Goal: Task Accomplishment & Management: Use online tool/utility

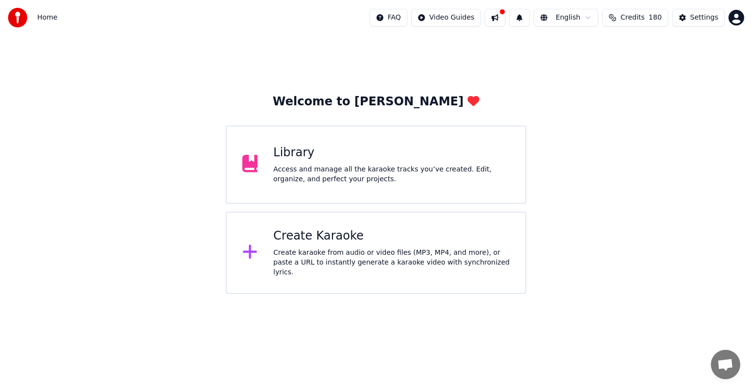
click at [297, 160] on div "Library" at bounding box center [391, 153] width 236 height 16
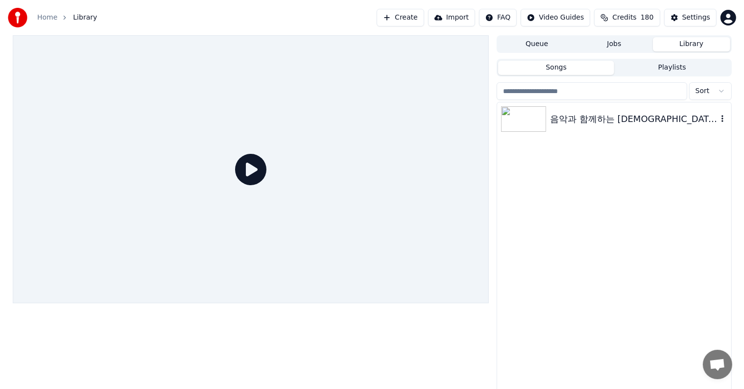
click at [723, 119] on icon "button" at bounding box center [722, 119] width 10 height 8
click at [700, 201] on div "Delete" at bounding box center [706, 199] width 75 height 16
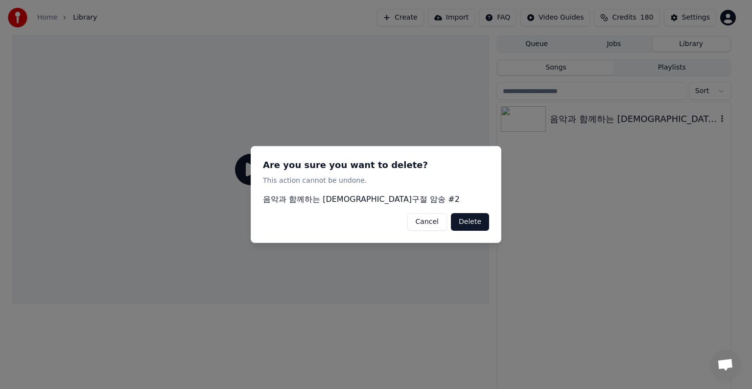
click at [434, 218] on button "Cancel" at bounding box center [427, 222] width 40 height 18
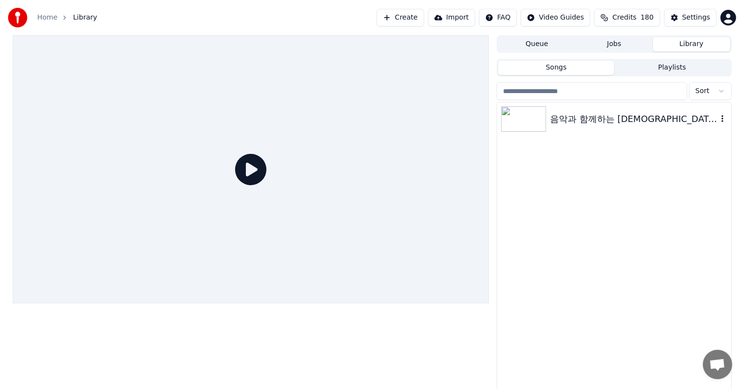
click at [650, 199] on div "음악과 함께하는 [DEMOGRAPHIC_DATA]구절 암송 #2" at bounding box center [613, 247] width 233 height 291
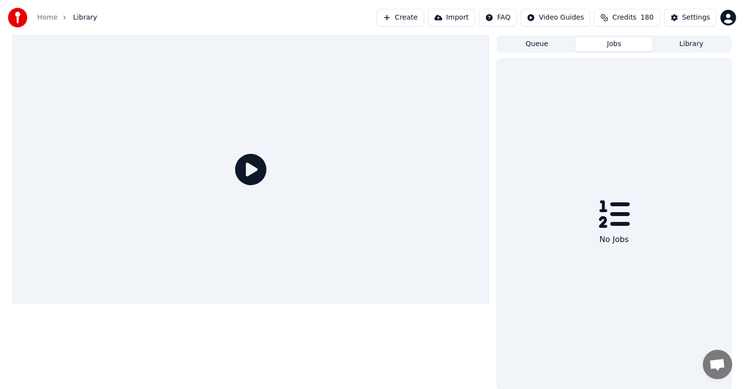
click at [621, 47] on button "Jobs" at bounding box center [613, 44] width 77 height 14
click at [541, 46] on button "Queue" at bounding box center [536, 44] width 77 height 14
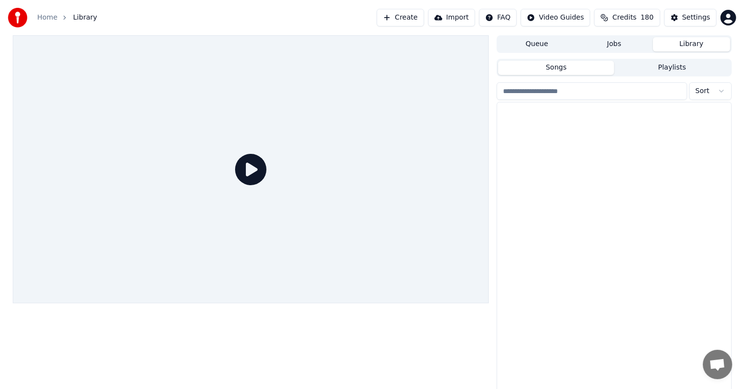
click at [703, 45] on button "Library" at bounding box center [691, 44] width 77 height 14
click at [15, 17] on img at bounding box center [18, 18] width 20 height 20
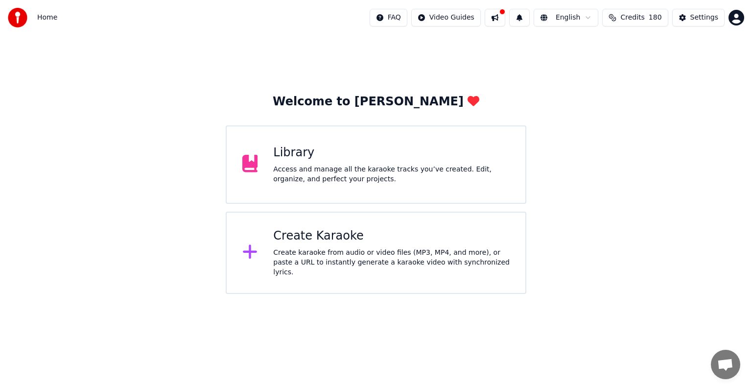
click at [354, 237] on div "Create Karaoke" at bounding box center [391, 236] width 236 height 16
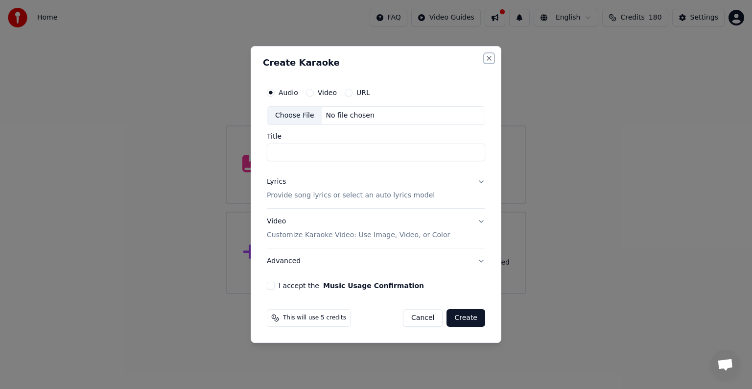
click at [490, 54] on button "Close" at bounding box center [489, 58] width 8 height 8
